Goal: Navigation & Orientation: Understand site structure

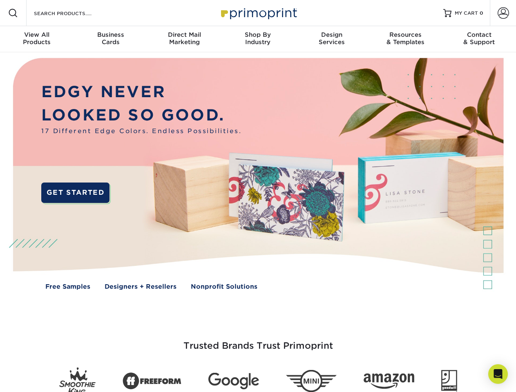
click at [258, 196] on img at bounding box center [257, 179] width 511 height 255
click at [13, 13] on span at bounding box center [13, 13] width 10 height 10
click at [503, 13] on span at bounding box center [503, 12] width 11 height 11
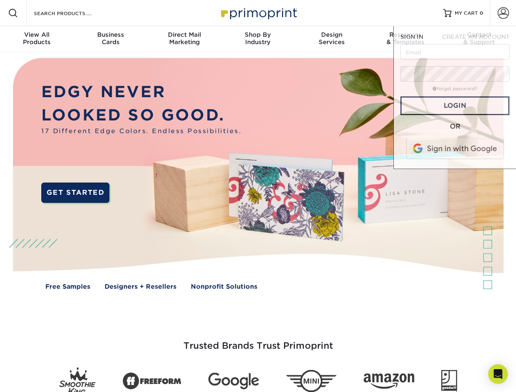
click at [37, 39] on div "View All Products" at bounding box center [37, 38] width 74 height 15
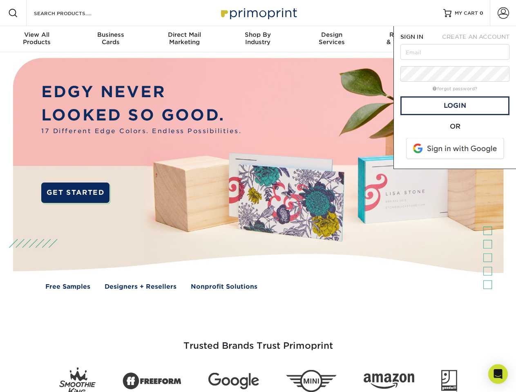
click at [110, 39] on div "Business Cards" at bounding box center [111, 38] width 74 height 15
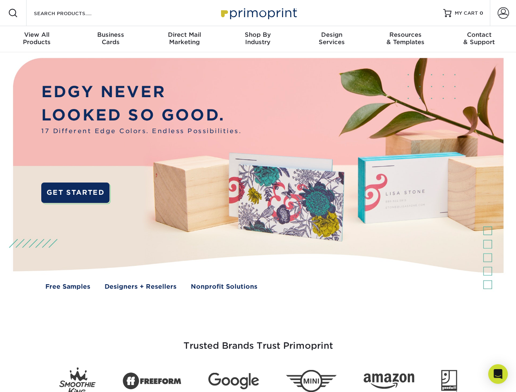
click at [184, 39] on div "Direct Mail Marketing" at bounding box center [185, 38] width 74 height 15
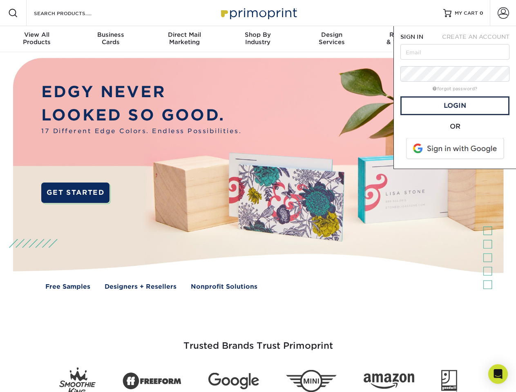
click at [258, 39] on div "Shop By Industry" at bounding box center [258, 38] width 74 height 15
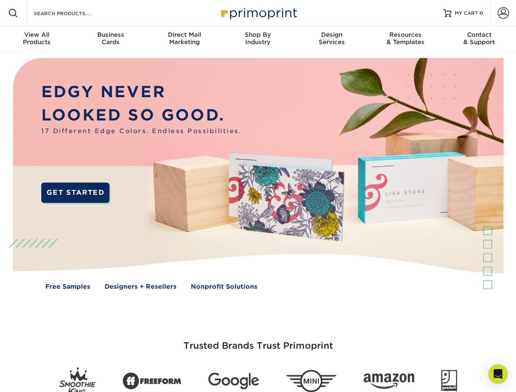
click at [332, 39] on div "Design Services" at bounding box center [332, 38] width 74 height 15
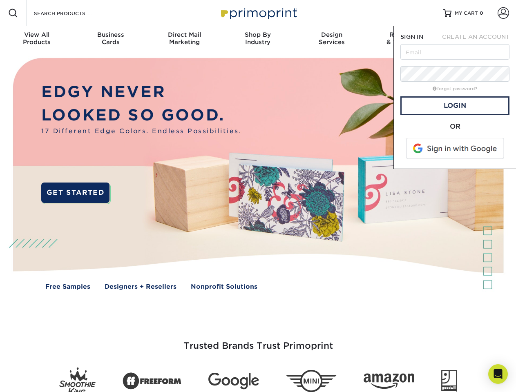
click at [405, 39] on span "SIGN IN" at bounding box center [412, 37] width 23 height 7
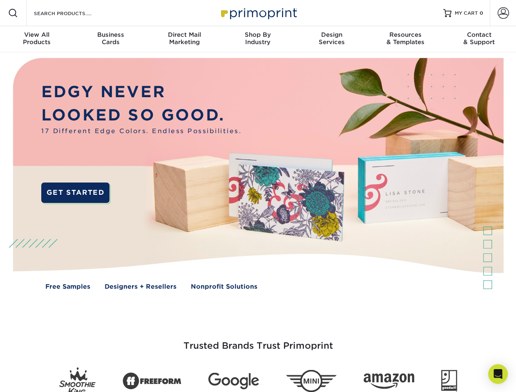
click at [479, 39] on div "Contact & Support" at bounding box center [480, 38] width 74 height 15
